Goal: Task Accomplishment & Management: Manage account settings

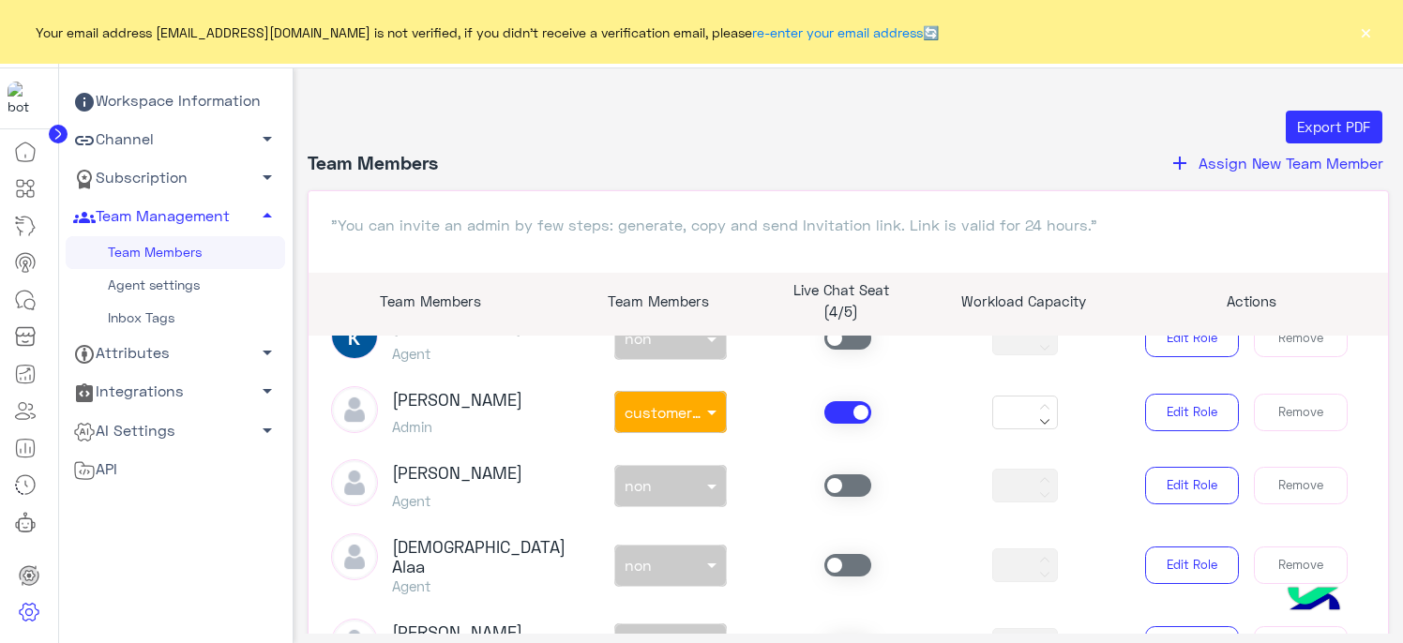
scroll to position [469, 0]
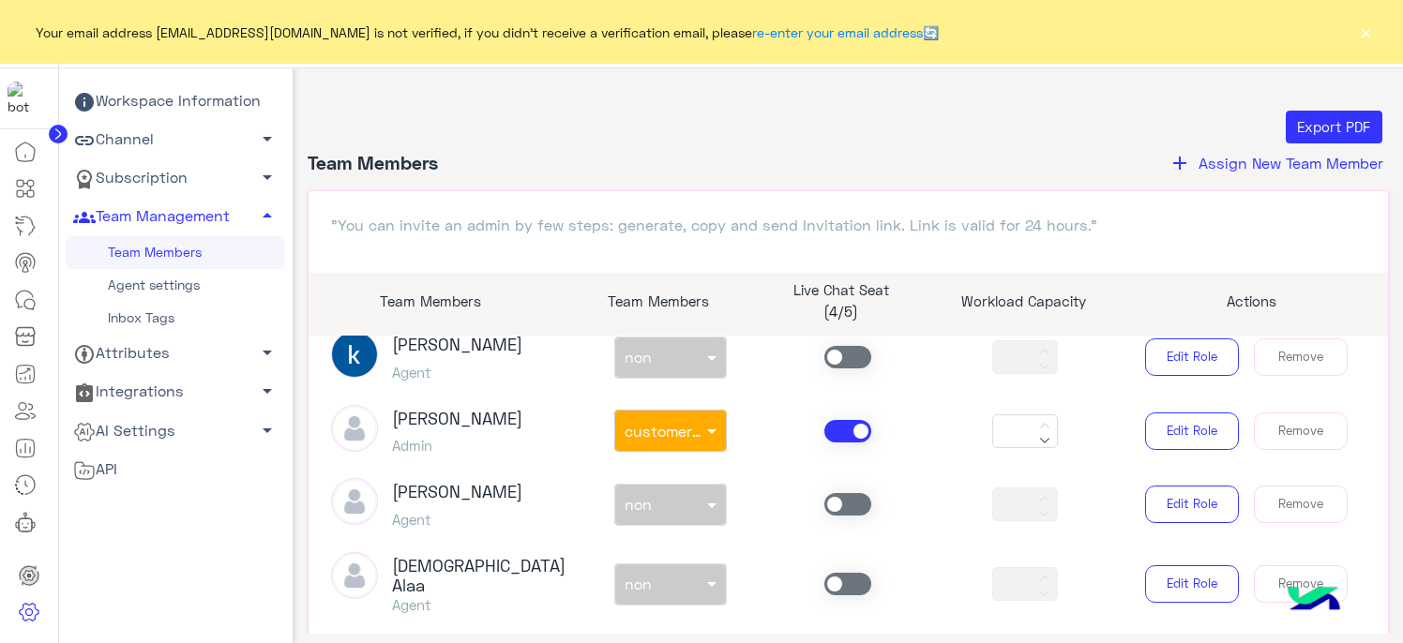
click at [844, 428] on span at bounding box center [847, 431] width 47 height 23
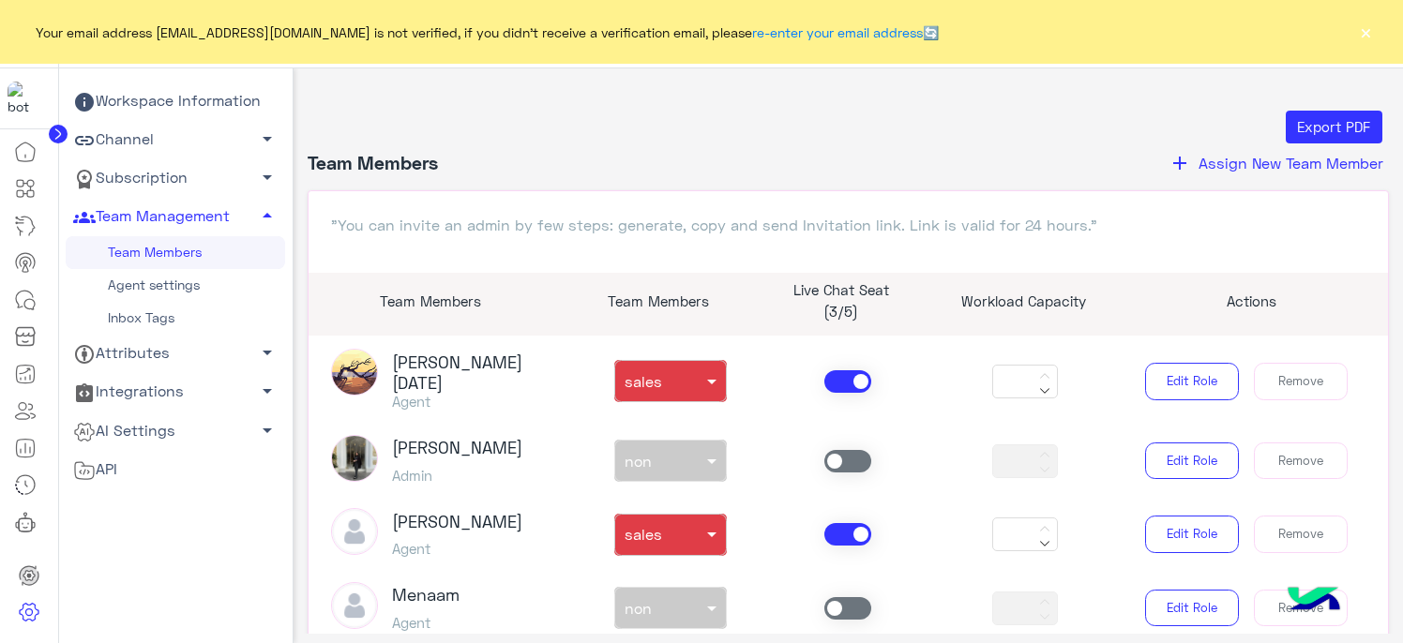
scroll to position [1031, 0]
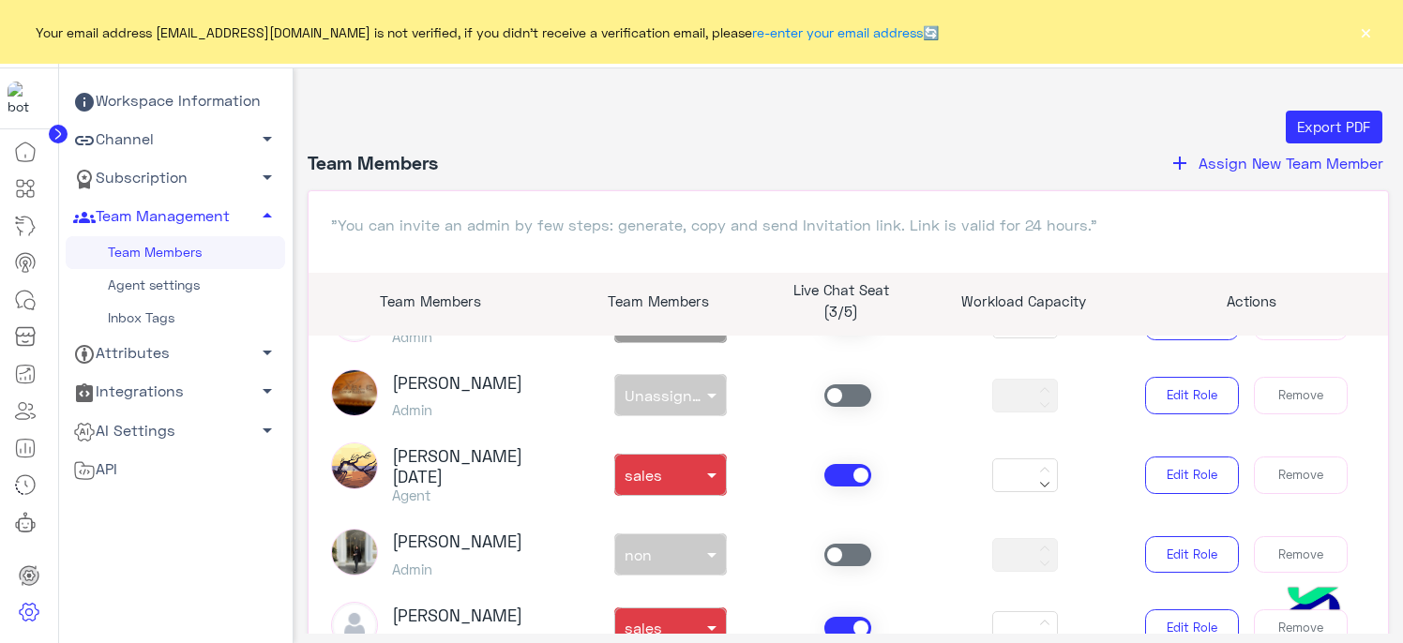
click at [844, 464] on span at bounding box center [847, 475] width 47 height 23
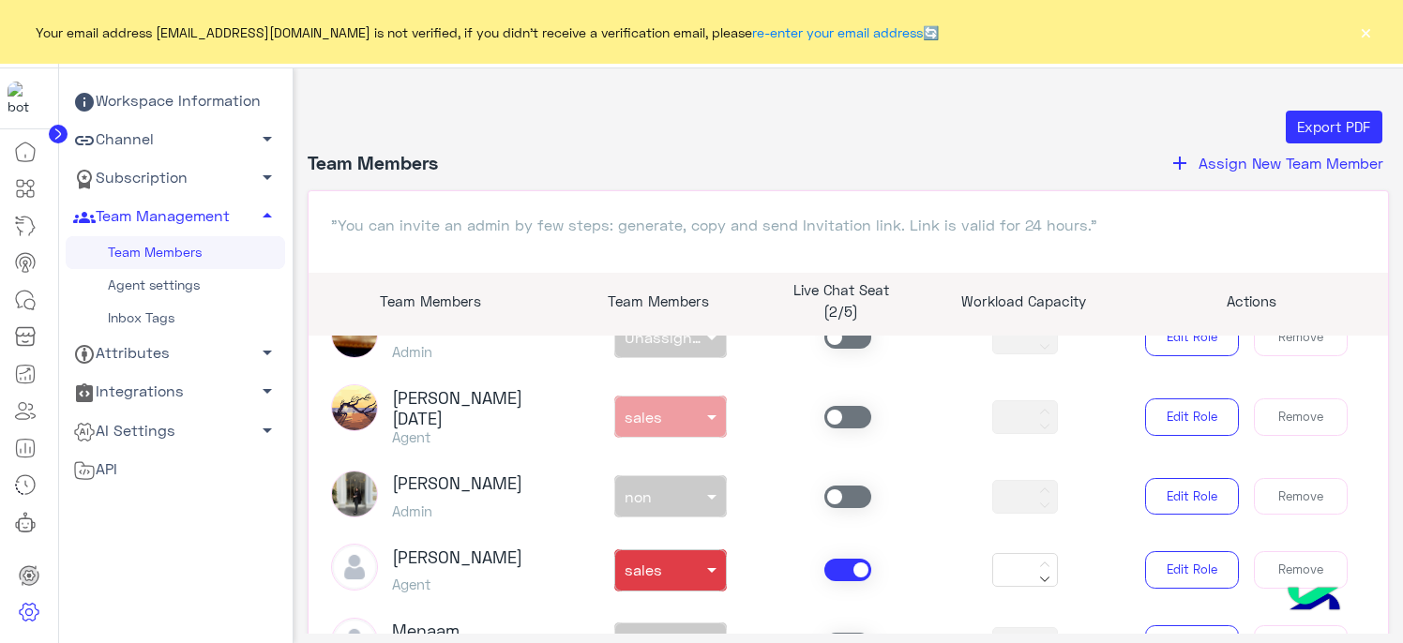
scroll to position [1125, 0]
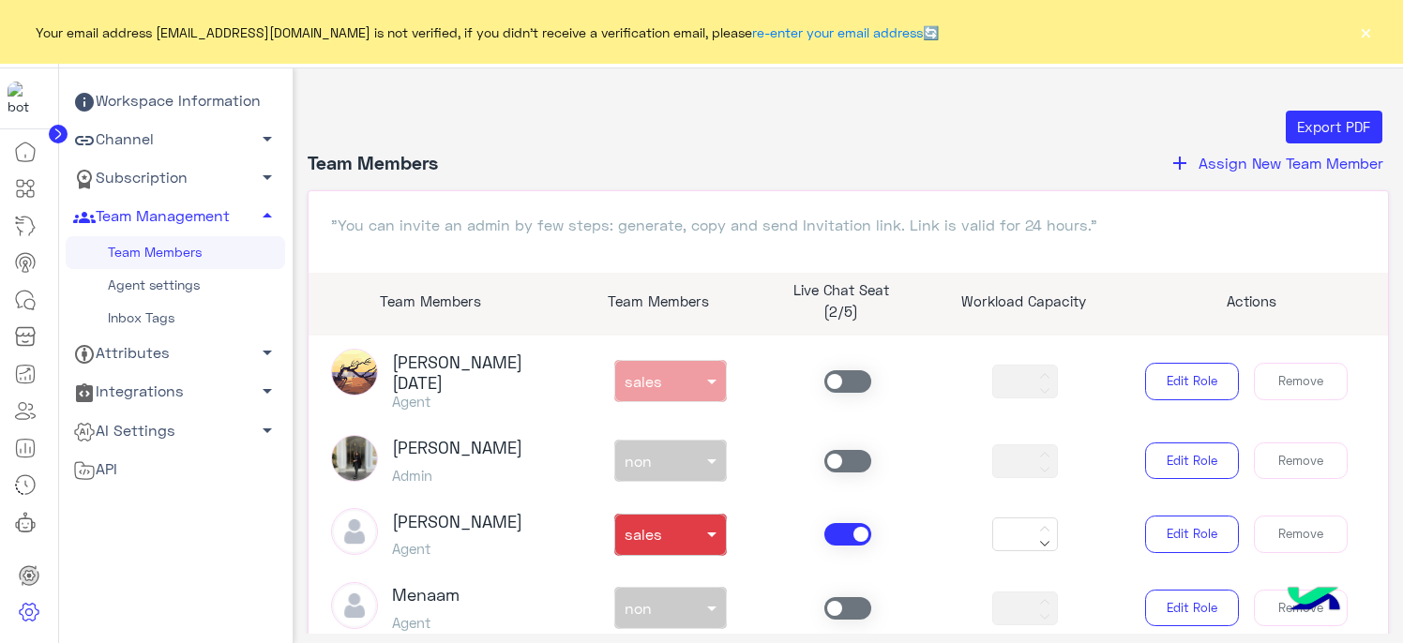
click at [842, 523] on span at bounding box center [847, 534] width 47 height 23
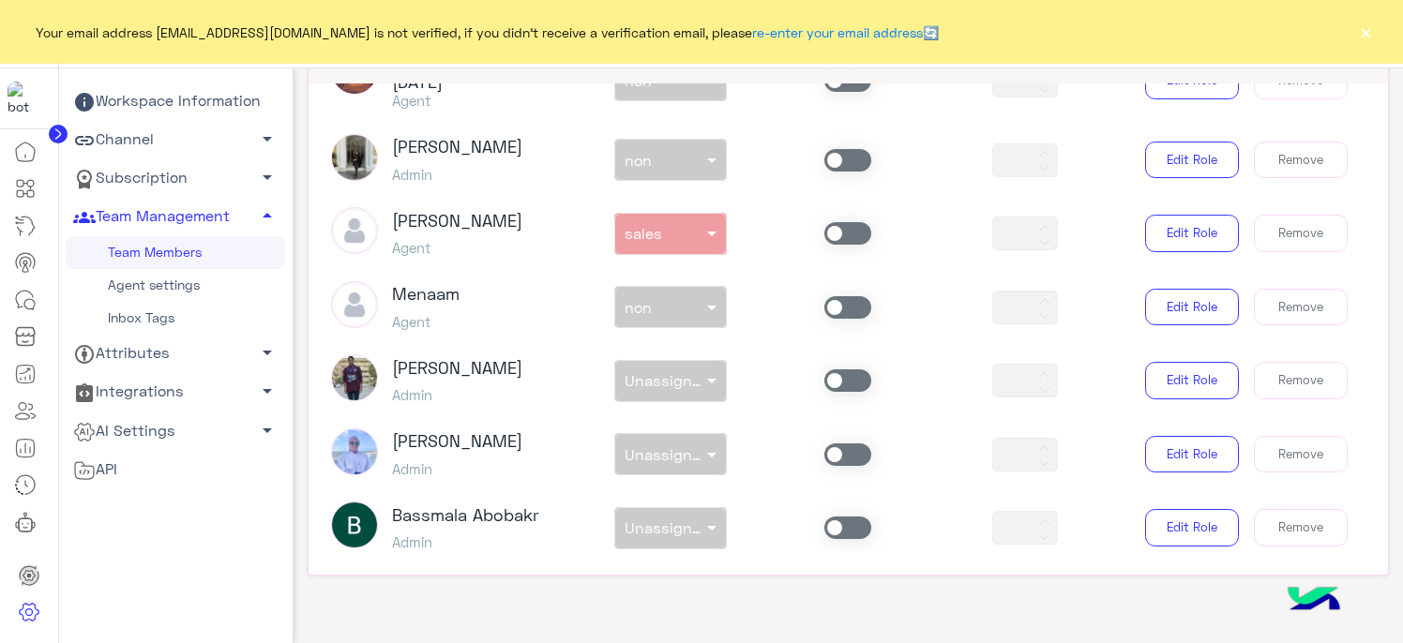
scroll to position [278, 0]
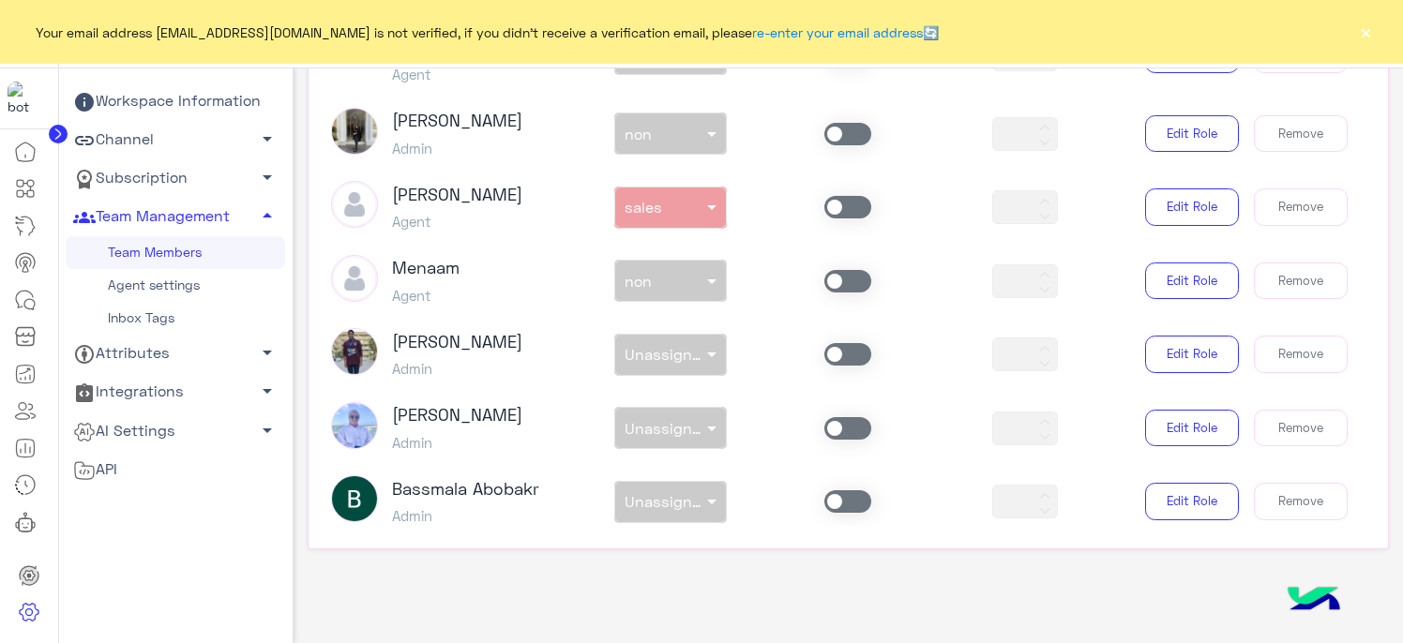
click at [847, 270] on span at bounding box center [847, 281] width 47 height 23
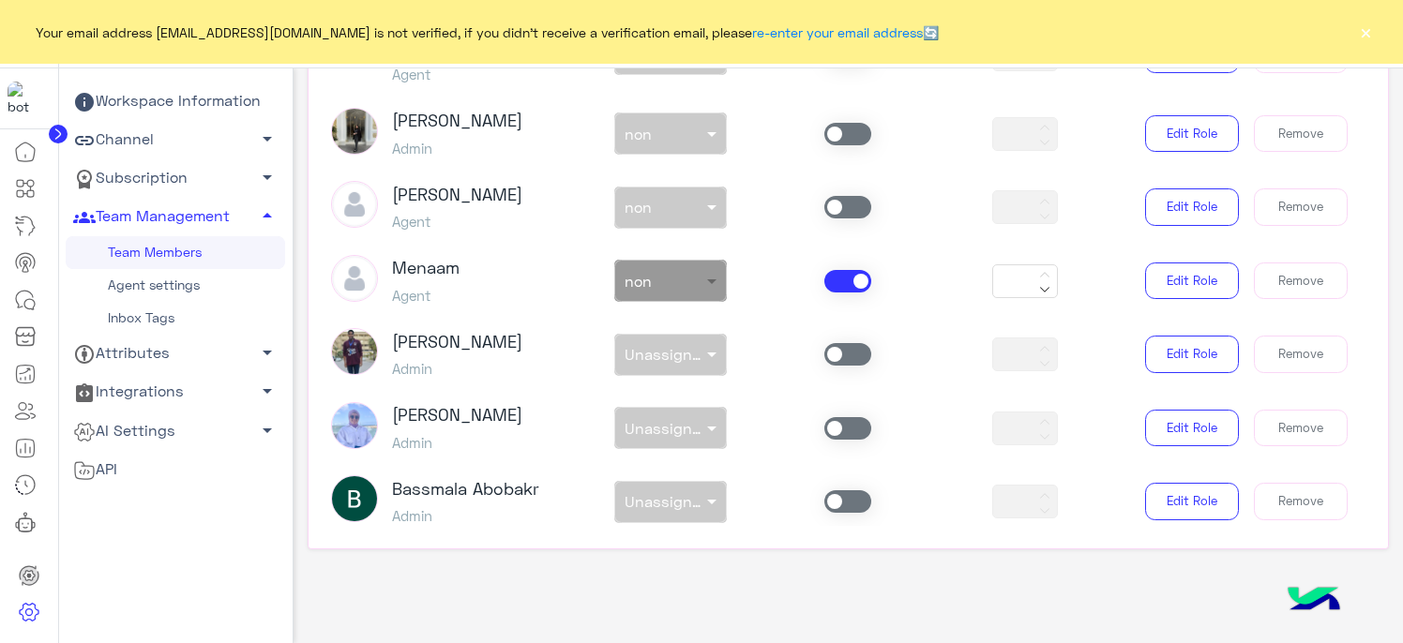
click at [702, 271] on span at bounding box center [713, 281] width 23 height 20
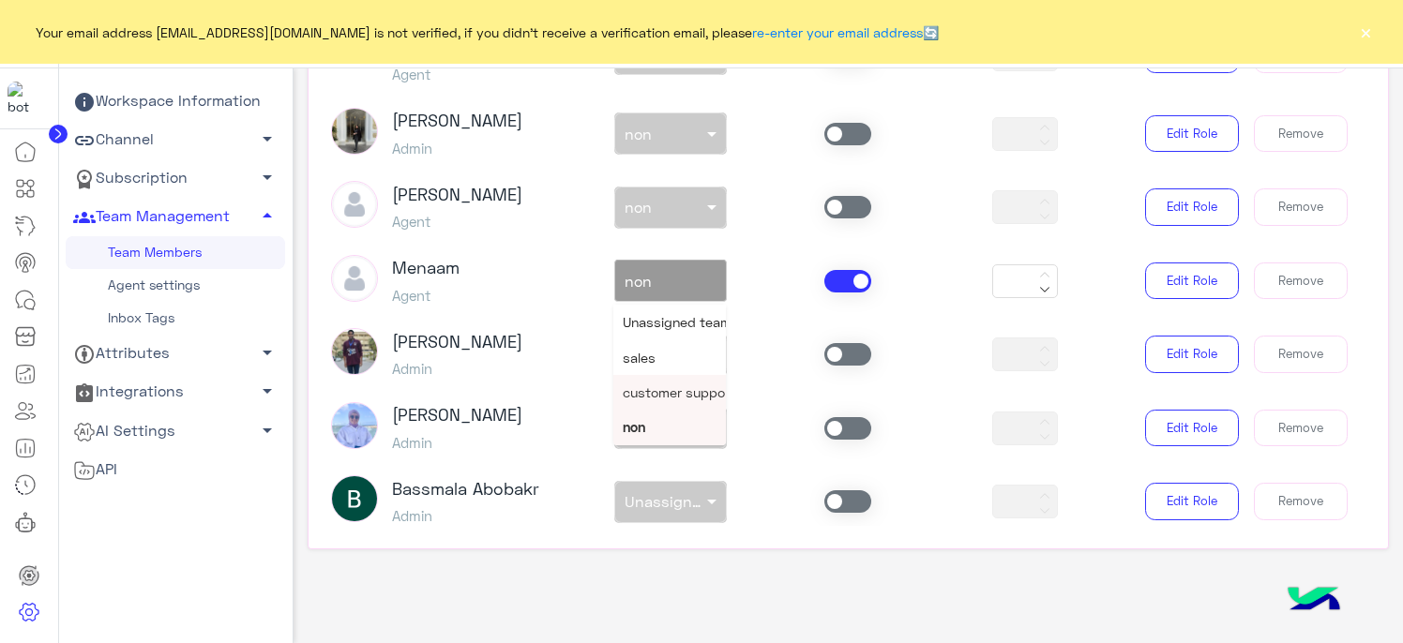
click at [678, 384] on span "customer support" at bounding box center [679, 392] width 113 height 16
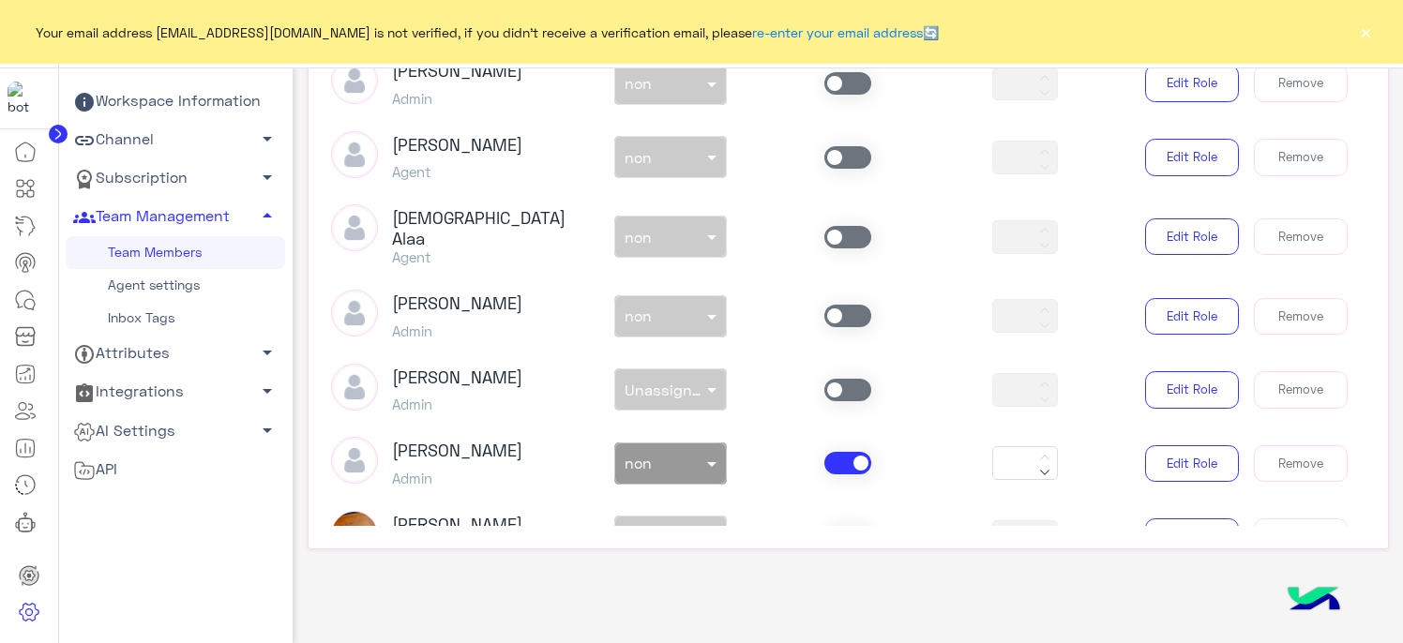
scroll to position [424, 0]
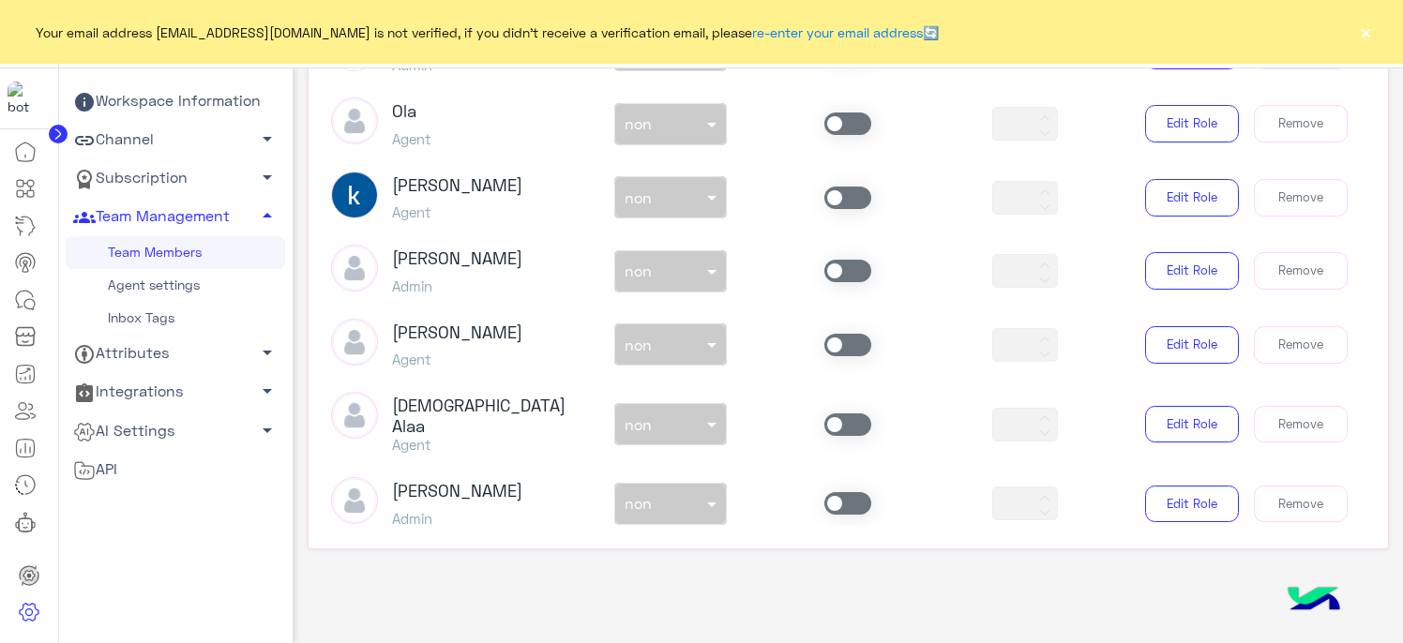
click at [841, 497] on span at bounding box center [847, 503] width 47 height 23
click at [696, 494] on div at bounding box center [670, 499] width 111 height 22
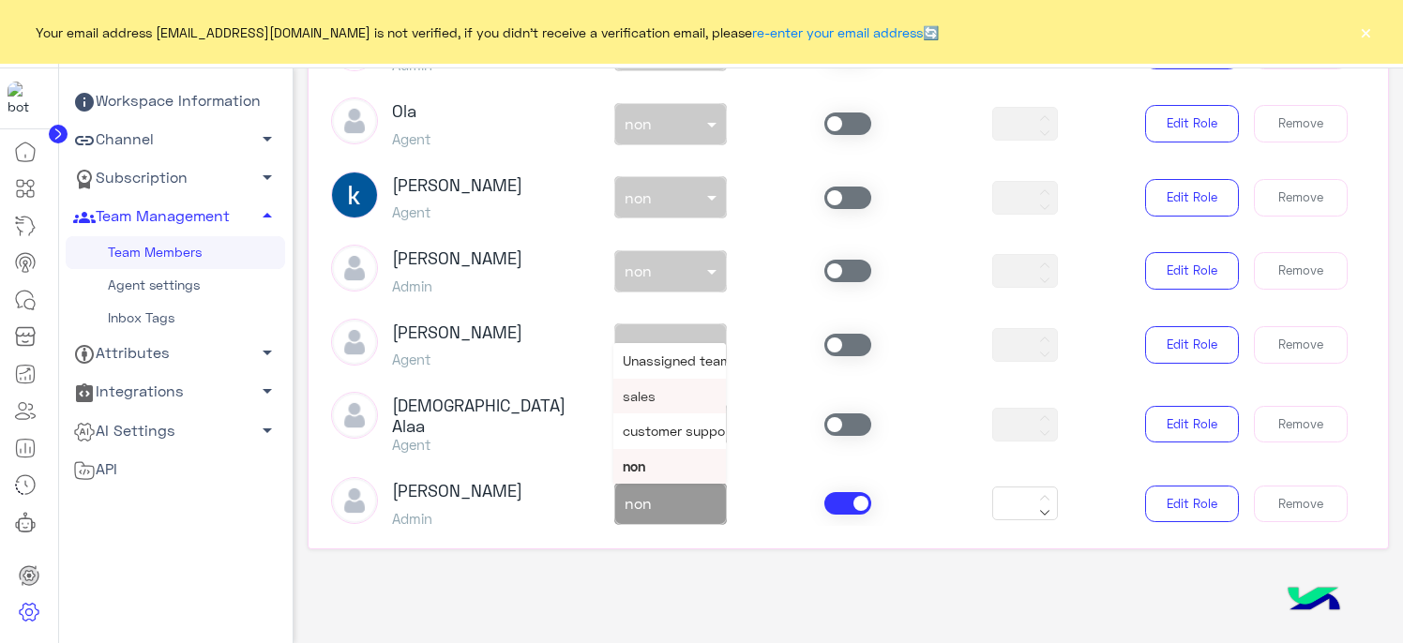
click at [663, 388] on div "sales" at bounding box center [669, 396] width 113 height 35
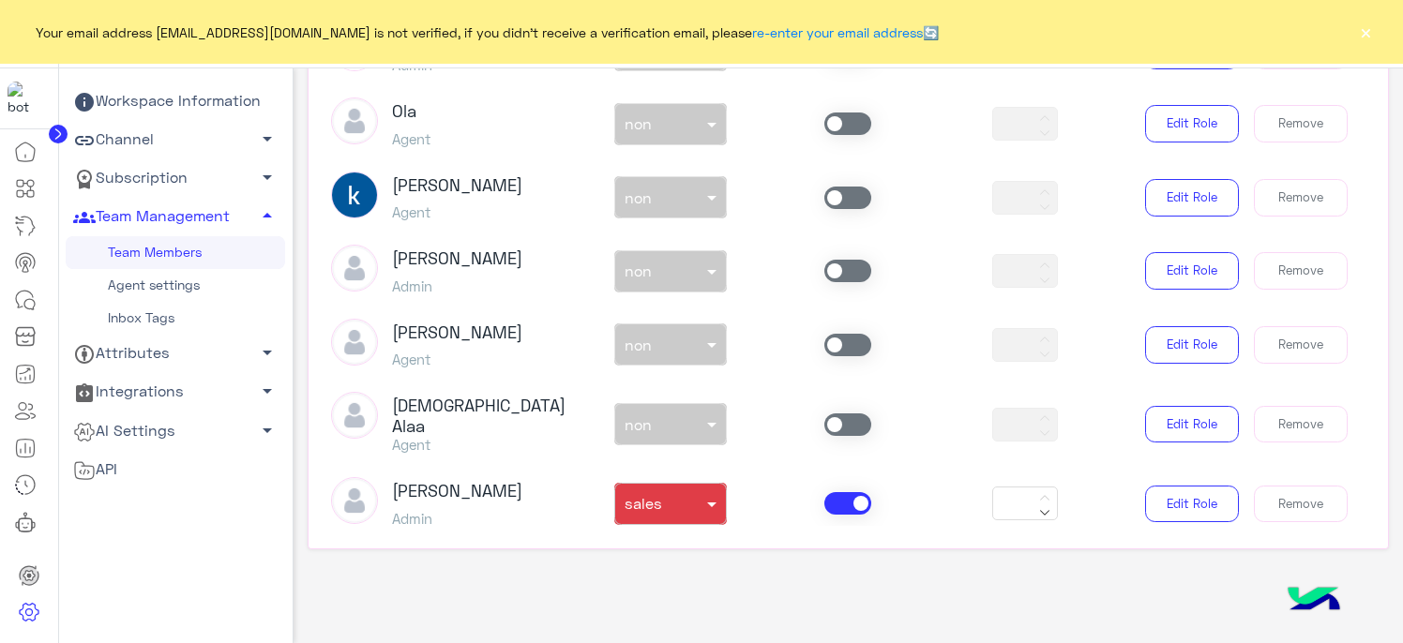
click at [851, 190] on span at bounding box center [847, 198] width 47 height 23
click at [683, 196] on div at bounding box center [670, 193] width 111 height 22
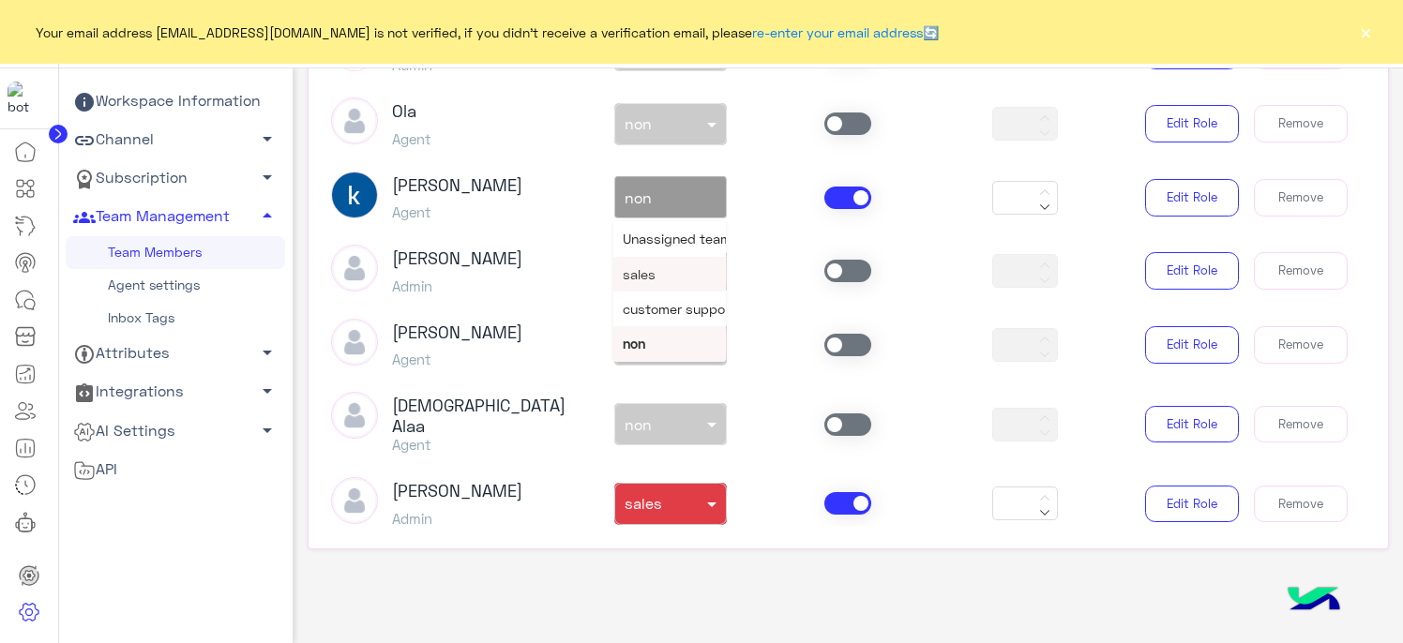
click at [668, 278] on div "sales" at bounding box center [669, 274] width 113 height 35
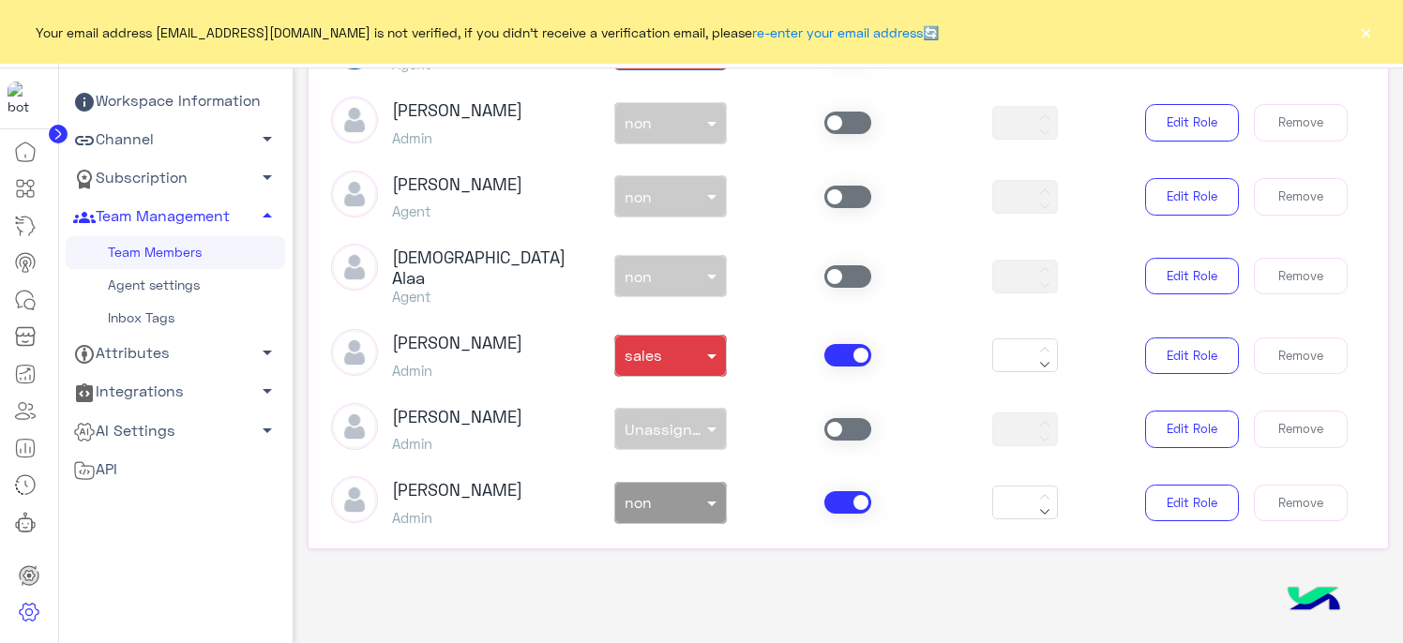
scroll to position [656, 0]
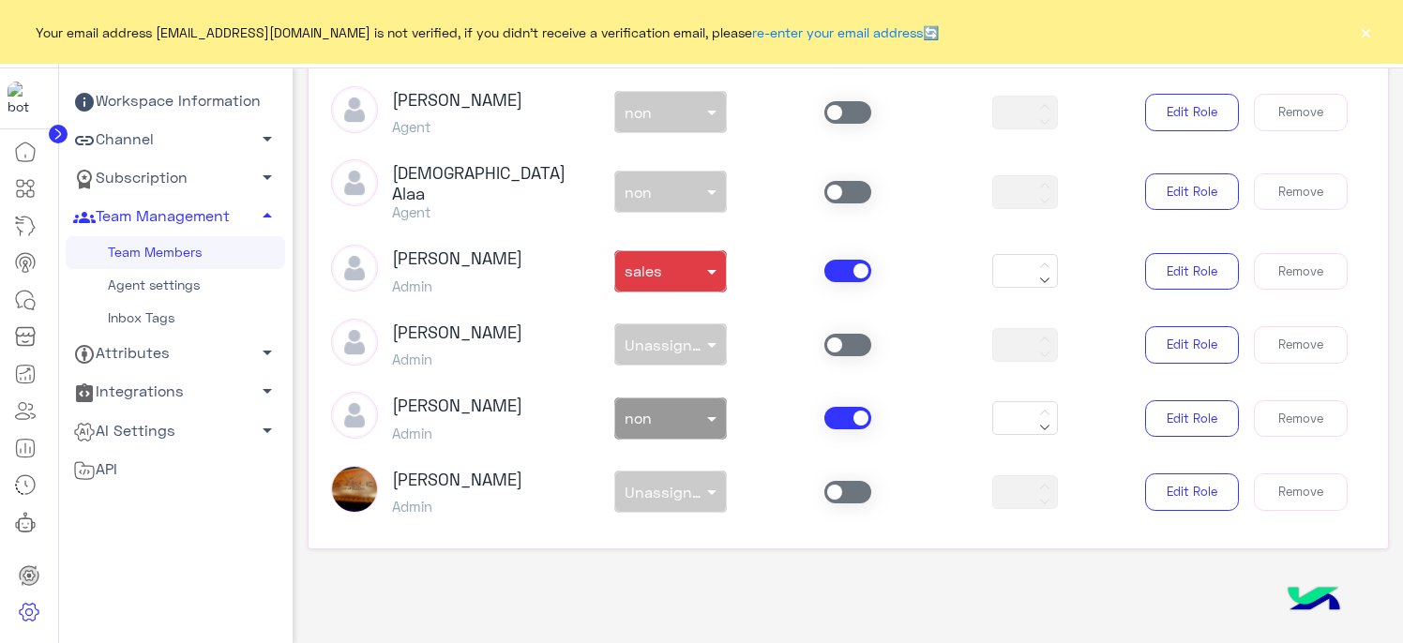
click at [844, 260] on span at bounding box center [847, 271] width 47 height 23
click at [831, 260] on span at bounding box center [847, 271] width 47 height 23
click at [709, 262] on span at bounding box center [713, 272] width 23 height 20
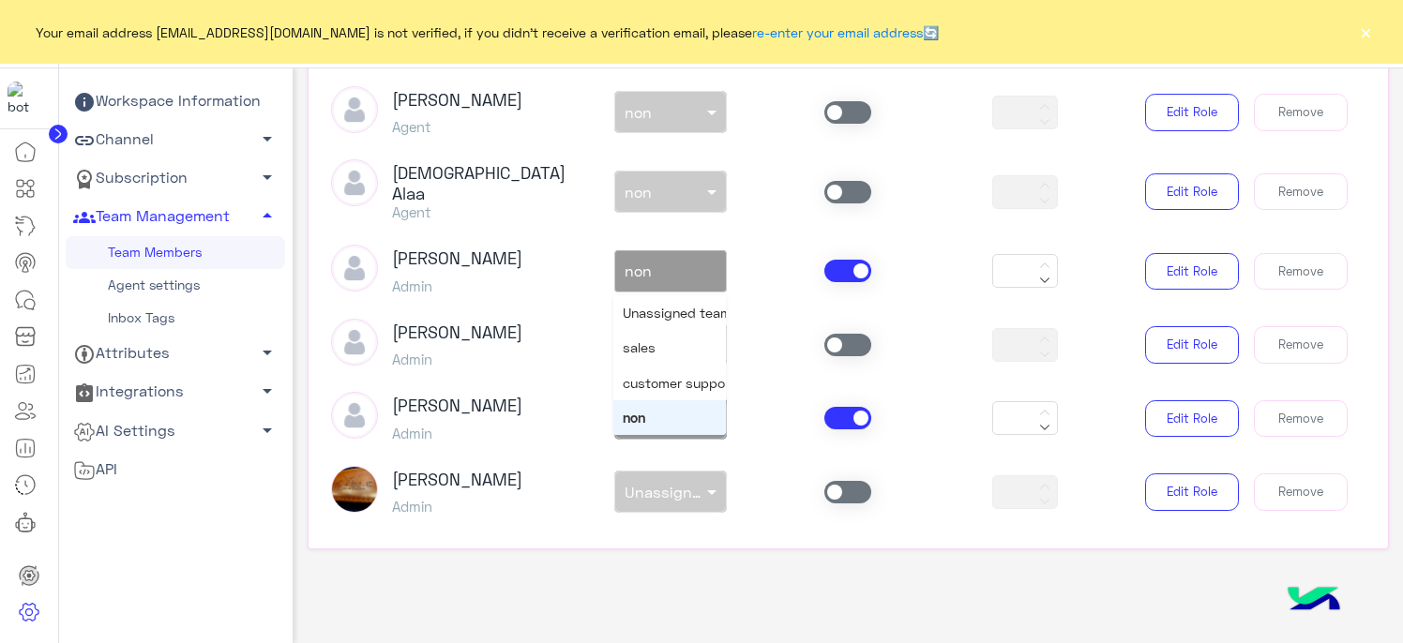
click at [651, 375] on span "customer support" at bounding box center [679, 383] width 113 height 16
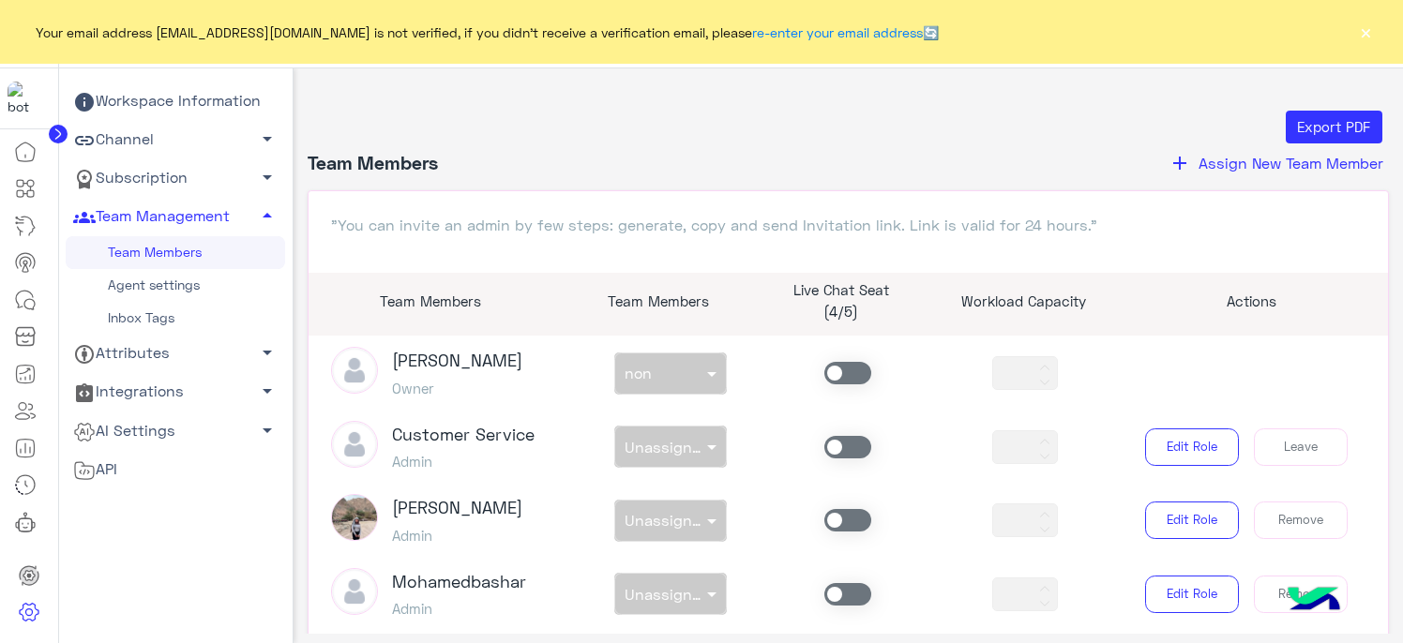
scroll to position [0, 0]
